Goal: Navigation & Orientation: Find specific page/section

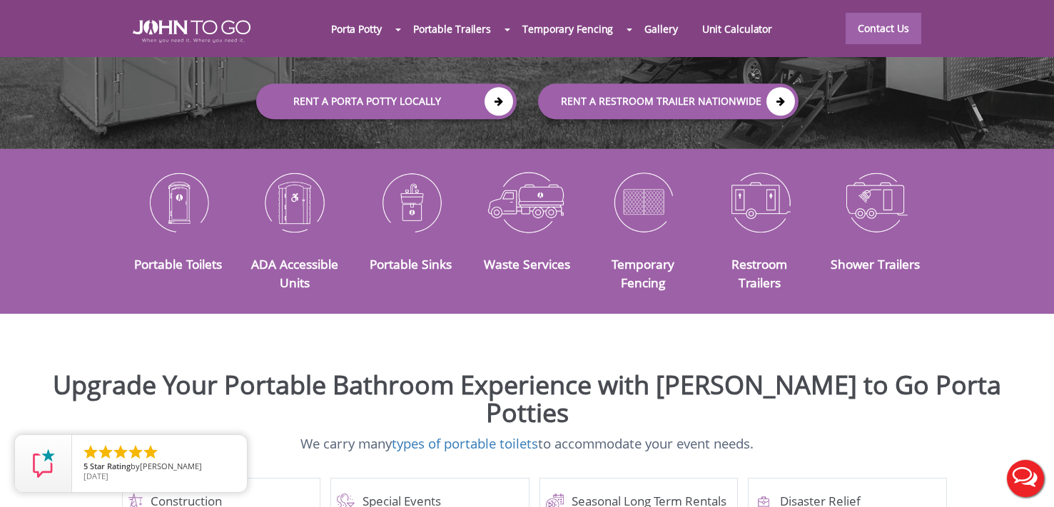
scroll to position [268, 0]
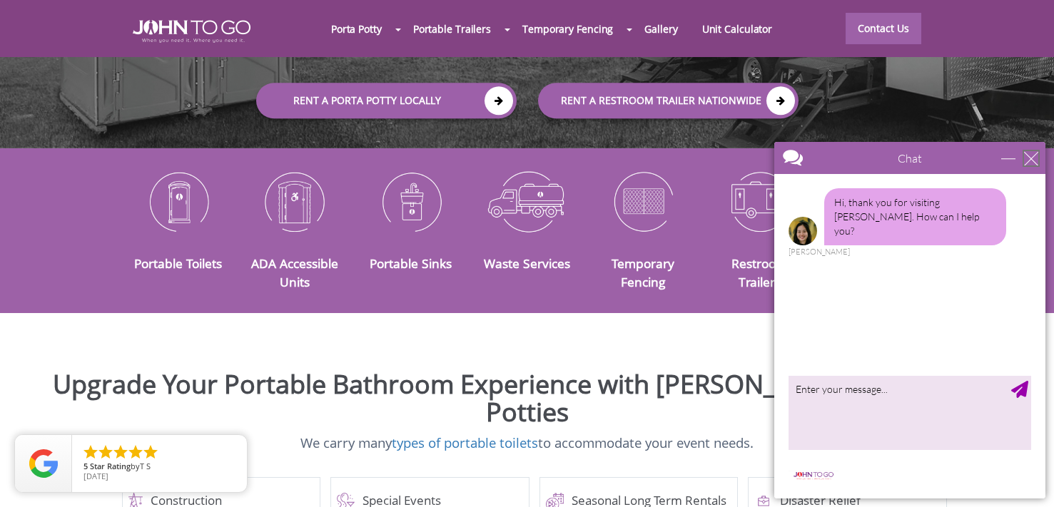
click at [1032, 158] on div "close" at bounding box center [1031, 158] width 14 height 14
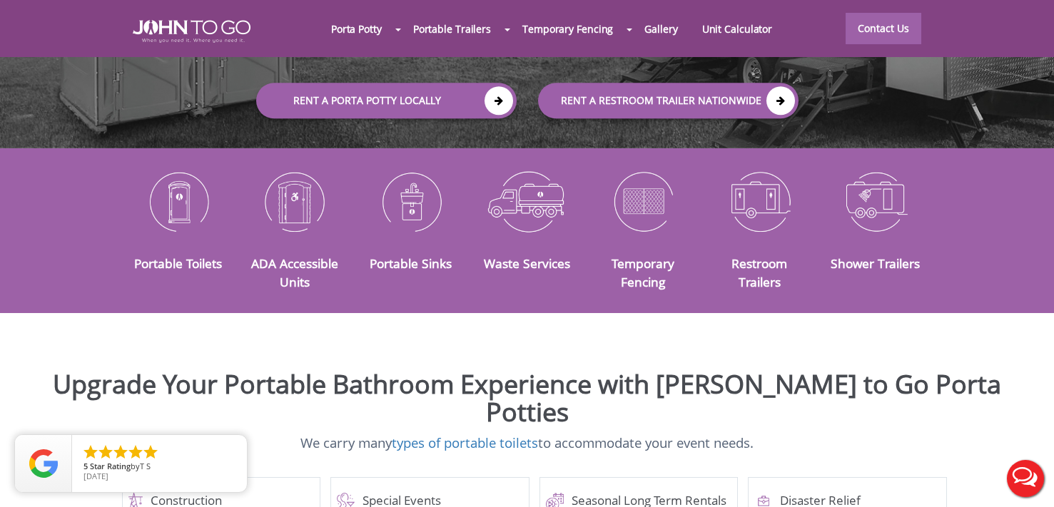
scroll to position [0, 0]
click at [763, 189] on img at bounding box center [759, 201] width 95 height 74
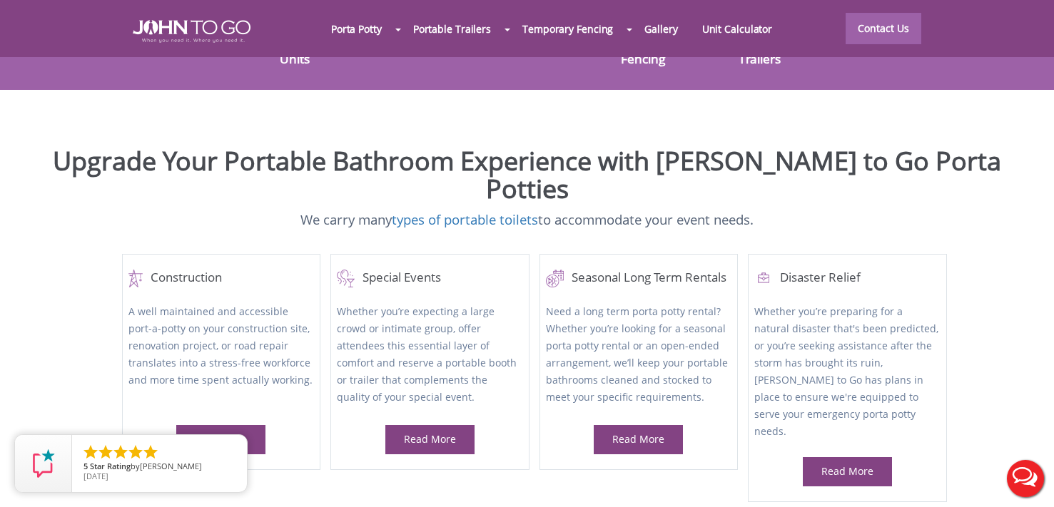
scroll to position [492, 0]
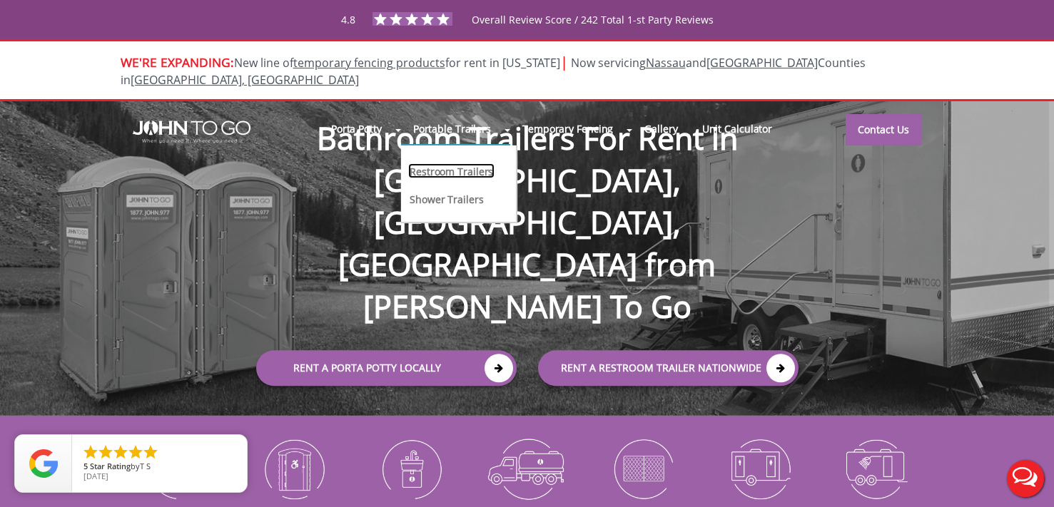
click at [464, 163] on link "Restroom Trailers" at bounding box center [451, 170] width 86 height 15
